Goal: Information Seeking & Learning: Check status

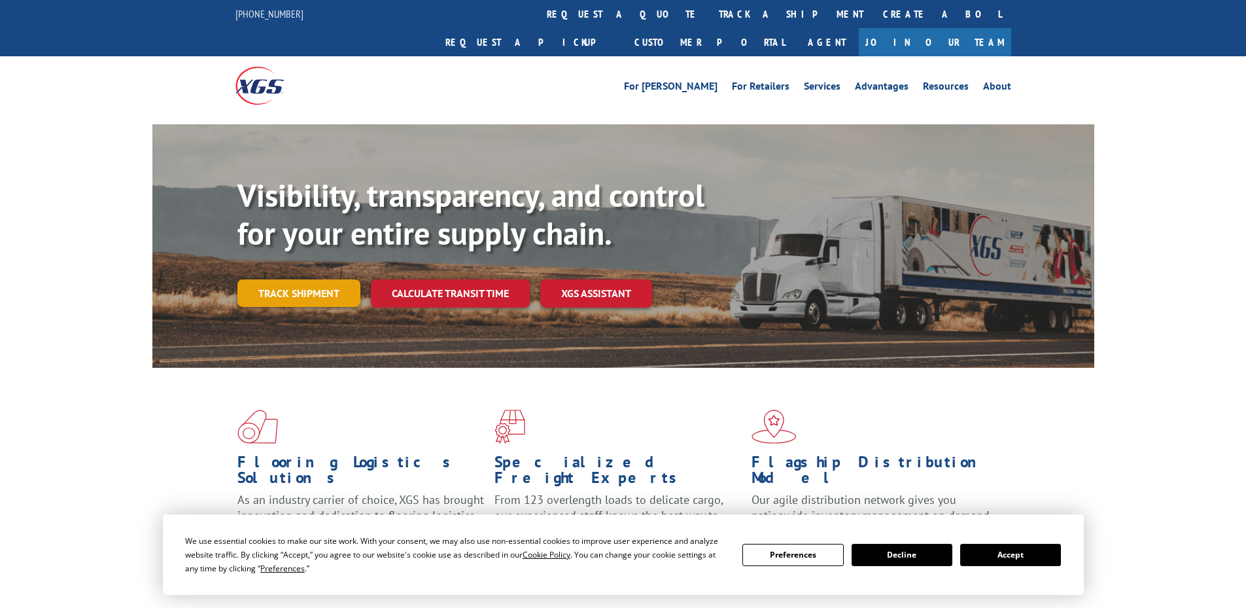
click at [311, 279] on link "Track shipment" at bounding box center [298, 292] width 123 height 27
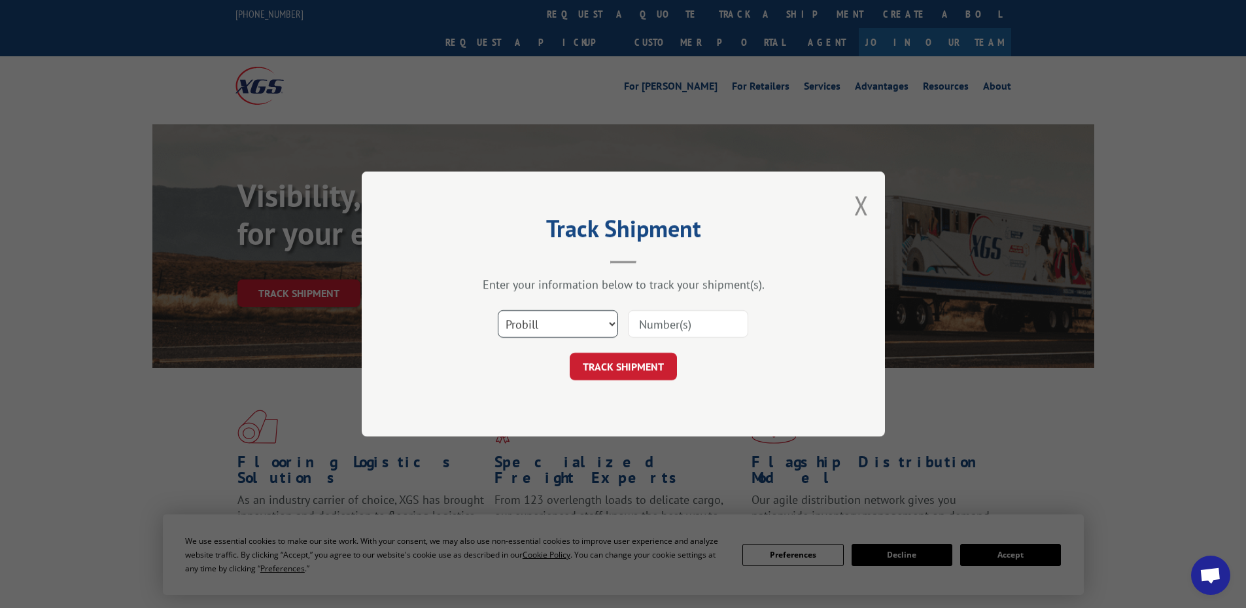
click at [559, 320] on select "Select category... Probill BOL PO" at bounding box center [558, 323] width 120 height 27
select select "bol"
click at [498, 310] on select "Select category... Probill BOL PO" at bounding box center [558, 323] width 120 height 27
drag, startPoint x: 623, startPoint y: 338, endPoint x: 669, endPoint y: 333, distance: 46.7
click at [658, 338] on div "Select category... Probill BOL PO" at bounding box center [623, 323] width 392 height 43
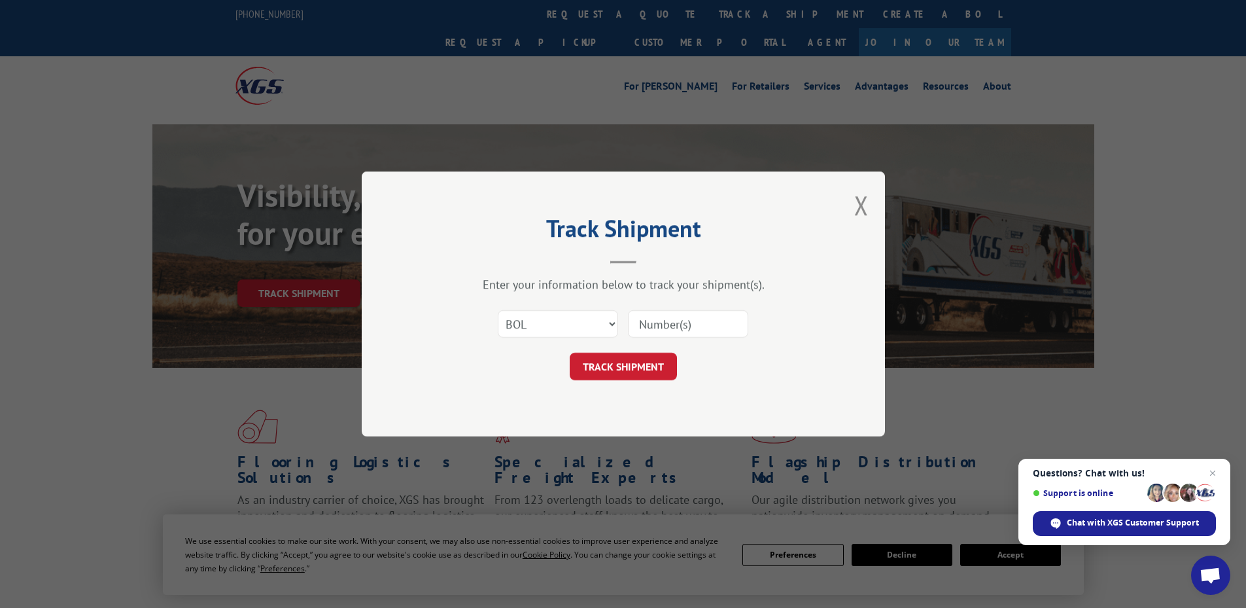
click at [661, 330] on input at bounding box center [688, 323] width 120 height 27
paste input "436998"
type input "436998"
drag, startPoint x: 602, startPoint y: 370, endPoint x: 774, endPoint y: 387, distance: 172.8
click at [603, 370] on button "TRACK SHIPMENT" at bounding box center [623, 366] width 107 height 27
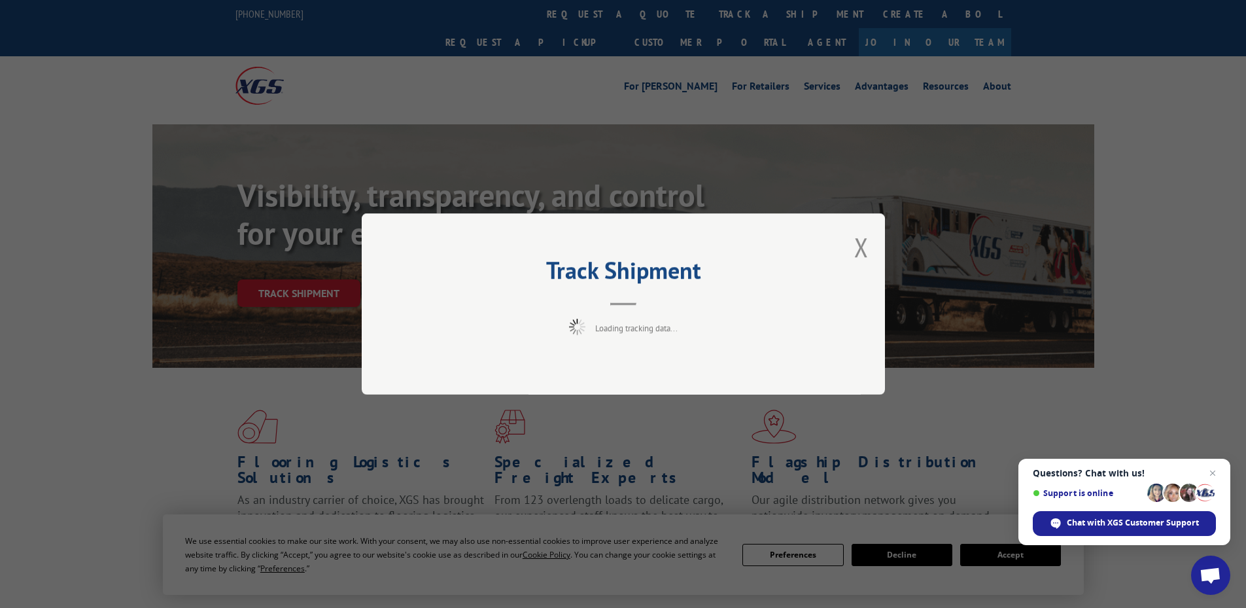
click at [1209, 472] on span "Open chat" at bounding box center [1213, 473] width 16 height 16
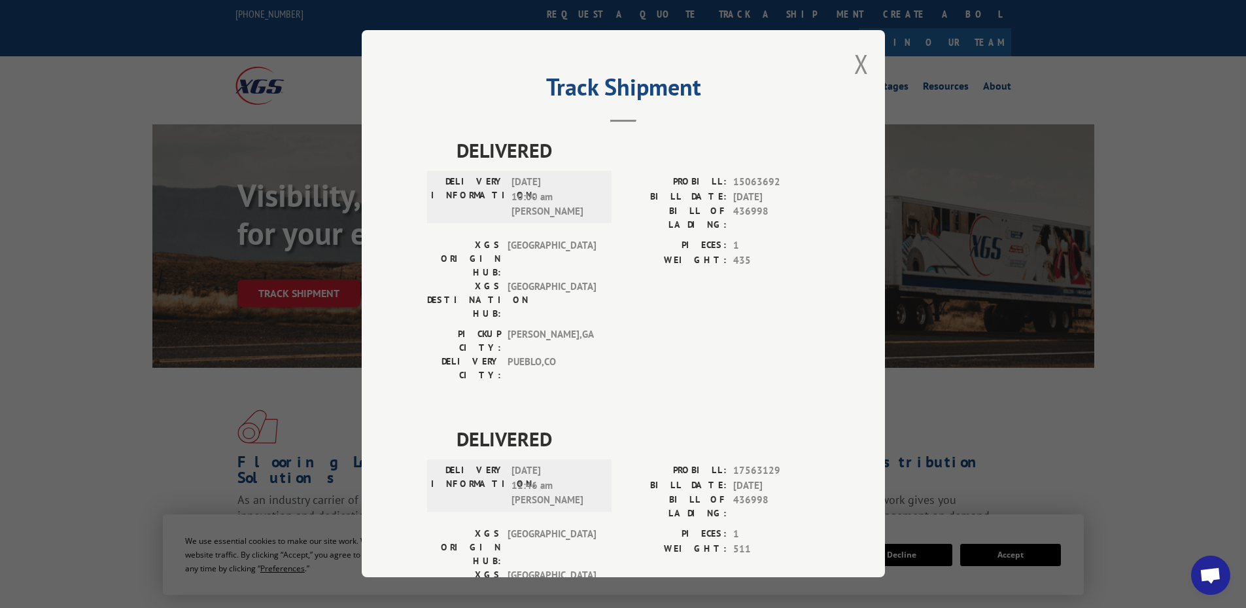
click at [636, 328] on div "PICKUP CITY: [GEOGRAPHIC_DATA] , [GEOGRAPHIC_DATA]: [GEOGRAPHIC_DATA] , [GEOGRA…" at bounding box center [623, 358] width 392 height 61
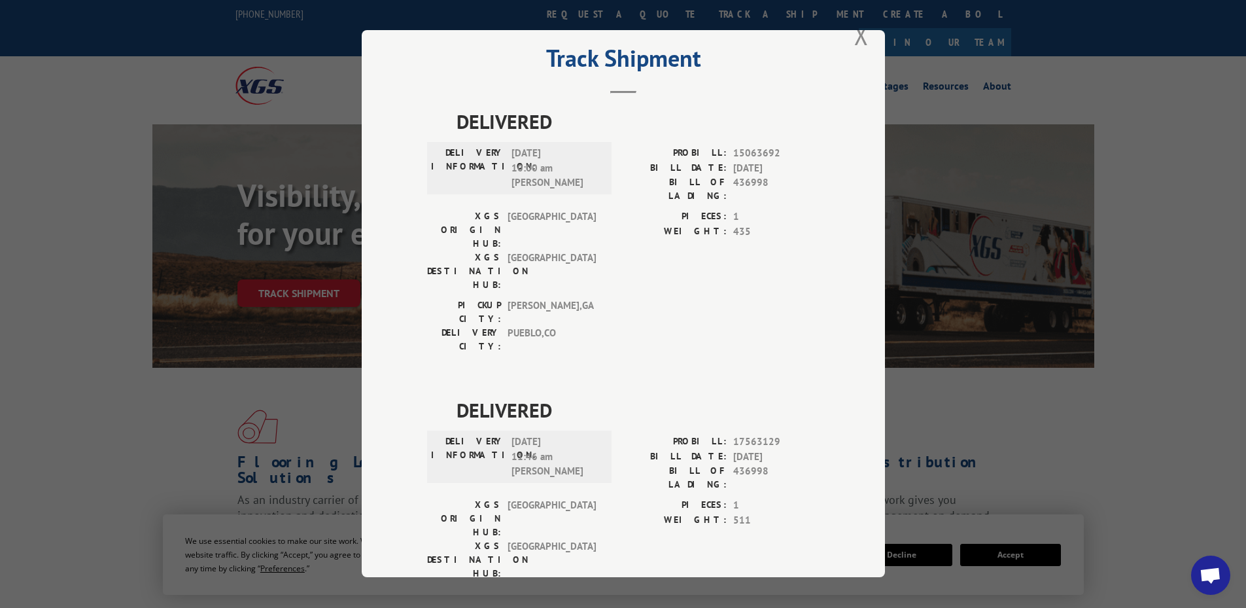
scroll to position [43, 0]
